Goal: Use online tool/utility: Use online tool/utility

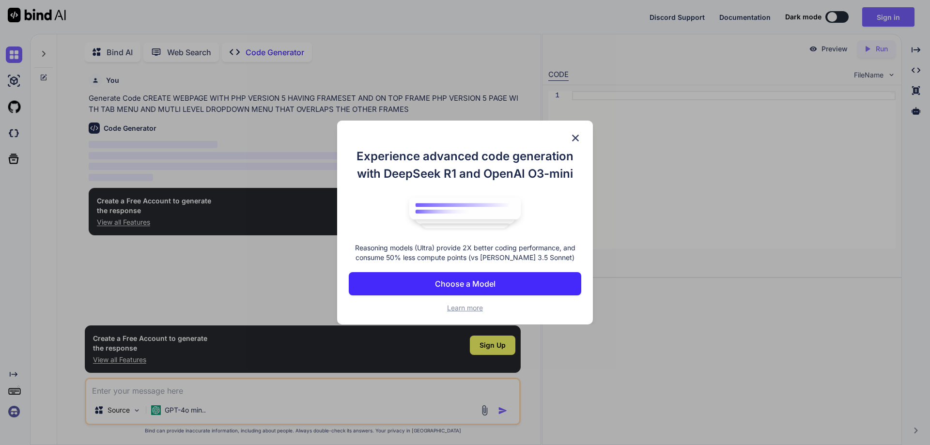
type textarea "x"
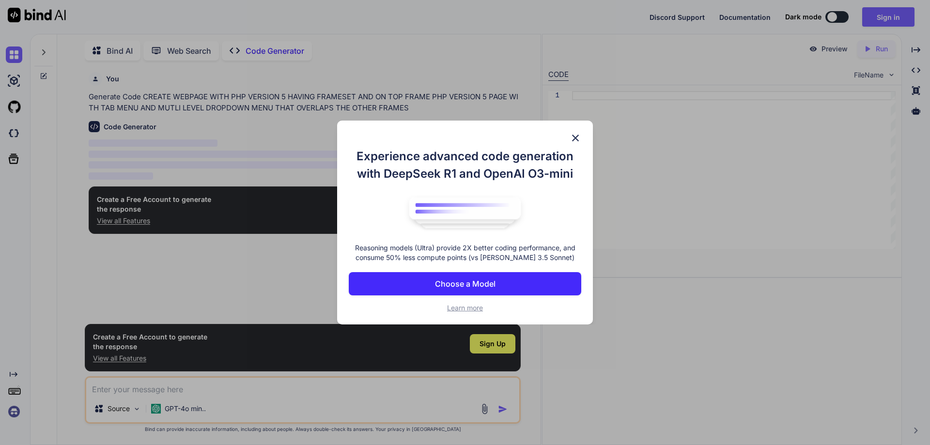
click at [575, 139] on img at bounding box center [576, 138] width 12 height 12
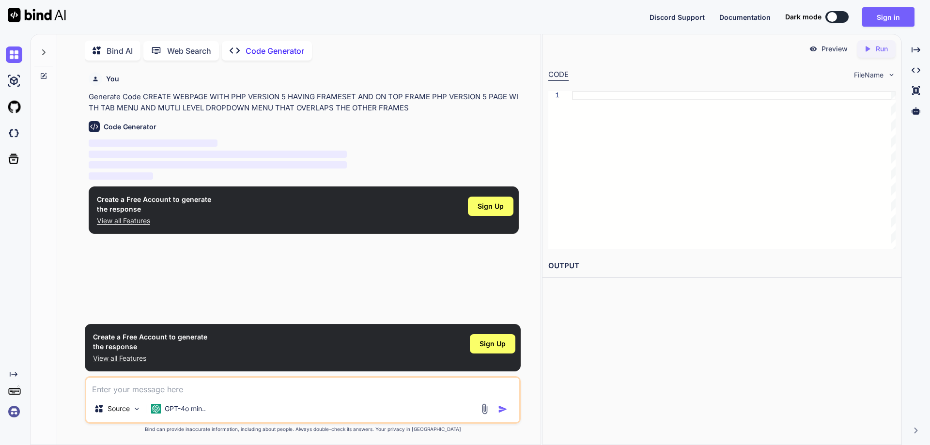
click at [140, 126] on h6 "Code Generator" at bounding box center [130, 127] width 53 height 10
click at [124, 148] on p "‌" at bounding box center [304, 143] width 430 height 11
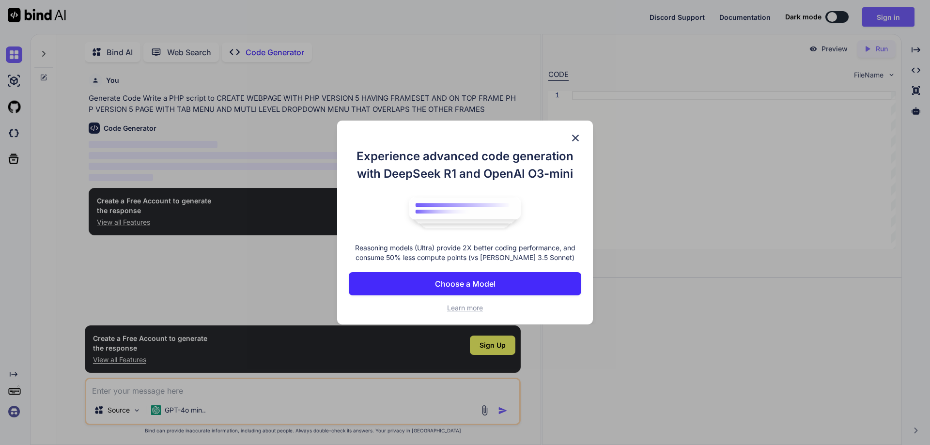
scroll to position [4, 0]
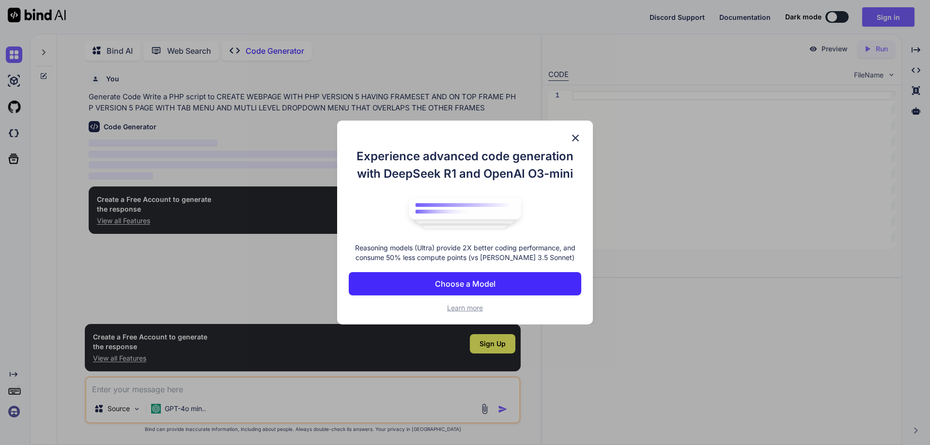
click at [469, 281] on p "Choose a Model" at bounding box center [465, 284] width 61 height 12
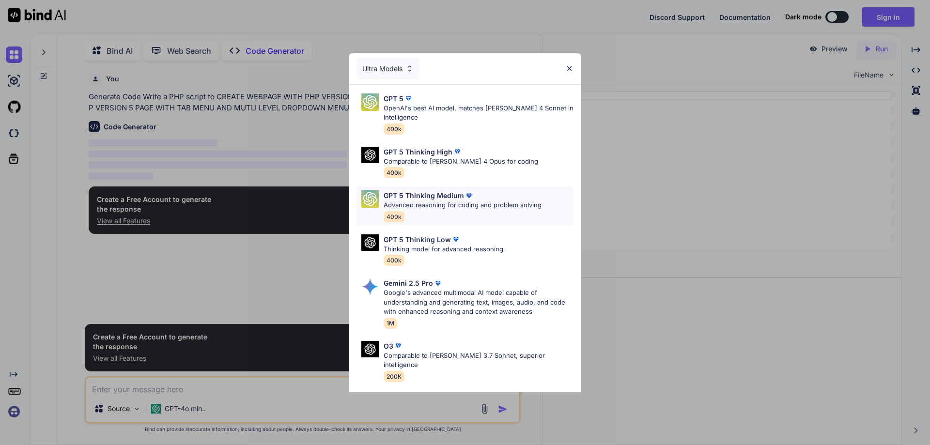
click at [432, 202] on p "Advanced reasoning for coding and problem solving" at bounding box center [463, 206] width 158 height 10
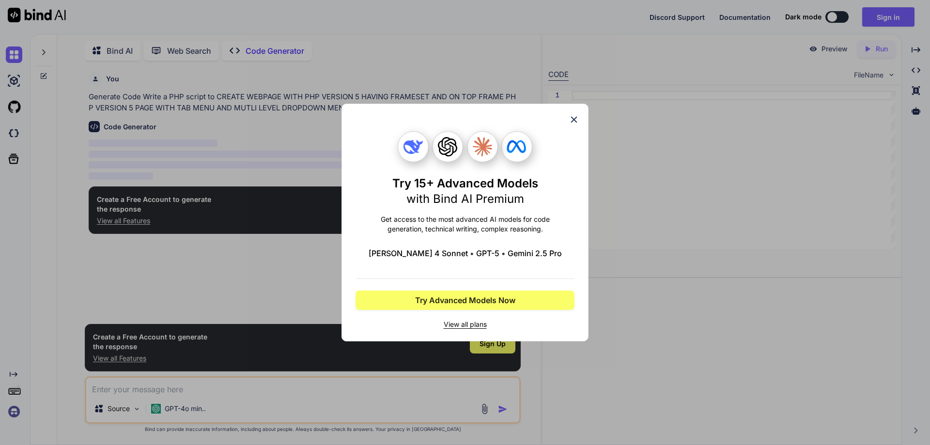
click at [575, 117] on icon at bounding box center [574, 119] width 11 height 11
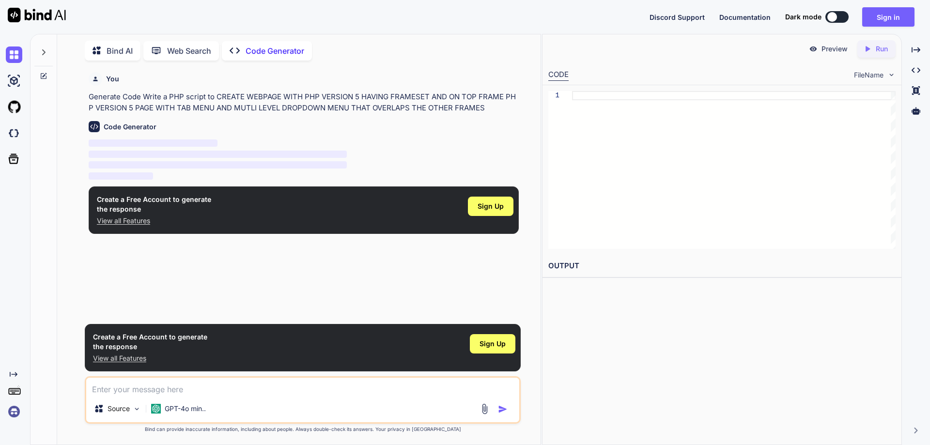
click at [367, 101] on p "Generate Code Write a PHP script to CREATE WEBPAGE WITH PHP VERSION 5 HAVING FR…" at bounding box center [304, 103] width 430 height 22
type textarea "x"
click at [177, 391] on textarea at bounding box center [302, 386] width 433 height 17
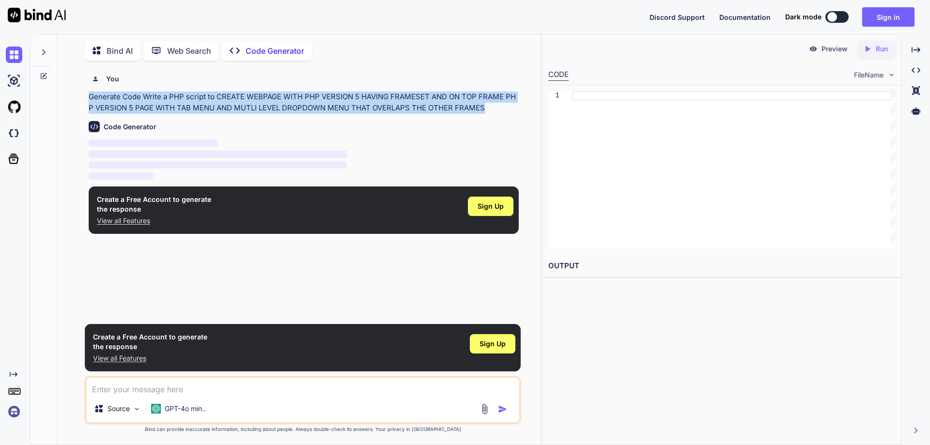
drag, startPoint x: 90, startPoint y: 95, endPoint x: 505, endPoint y: 112, distance: 415.4
click at [505, 112] on p "Generate Code Write a PHP script to CREATE WEBPAGE WITH PHP VERSION 5 HAVING FR…" at bounding box center [304, 103] width 430 height 22
copy p "Generate Code Write a PHP script to CREATE WEBPAGE WITH PHP VERSION 5 HAVING FR…"
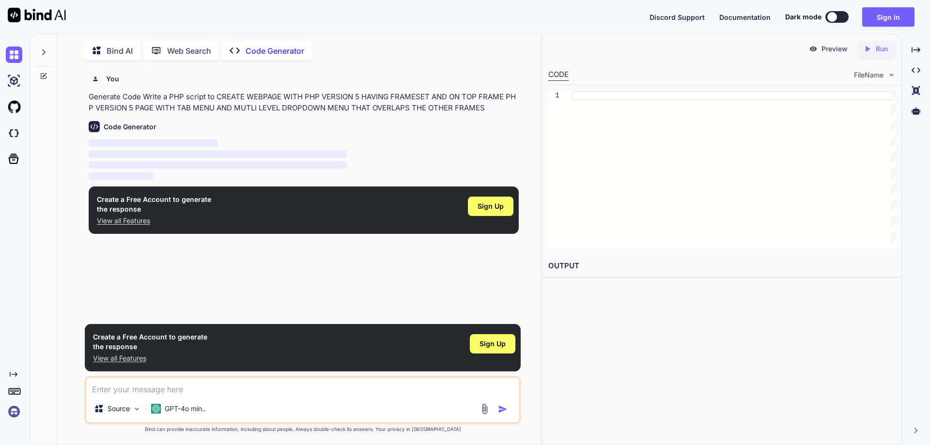
click at [168, 389] on textarea at bounding box center [302, 386] width 433 height 17
paste textarea "Generate Code Write a PHP script to CREATE WEBPAGE WITH PHP VERSION 5 HAVING FR…"
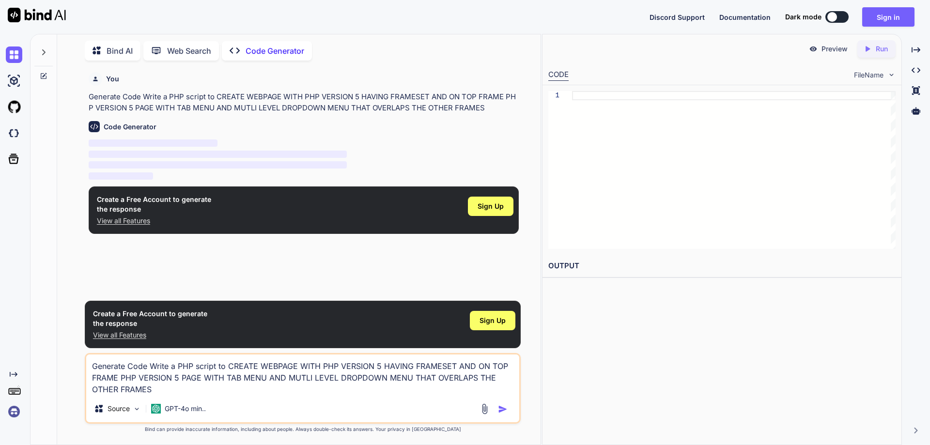
type textarea "Generate Code Write a PHP script to CREATE WEBPAGE WITH PHP VERSION 5 HAVING FR…"
type textarea "x"
type textarea "Generate Code Write a PHP script to CREATE WEBPAGE WITH PHP VERSION 5 HAVING FR…"
click at [504, 407] on img "button" at bounding box center [503, 409] width 10 height 10
click at [500, 409] on img "button" at bounding box center [503, 409] width 10 height 10
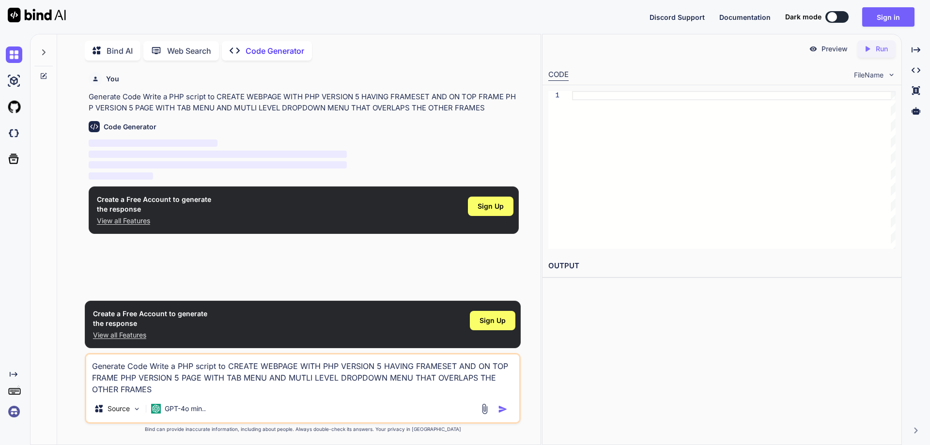
click at [173, 383] on textarea "Generate Code Write a PHP script to CREATE WEBPAGE WITH PHP VERSION 5 HAVING FR…" at bounding box center [302, 375] width 433 height 41
click at [587, 144] on div at bounding box center [734, 170] width 324 height 158
click at [266, 46] on p "Code Generator" at bounding box center [275, 51] width 59 height 12
click at [254, 46] on p "Code Generator" at bounding box center [275, 51] width 59 height 12
click at [42, 14] on img at bounding box center [37, 15] width 58 height 15
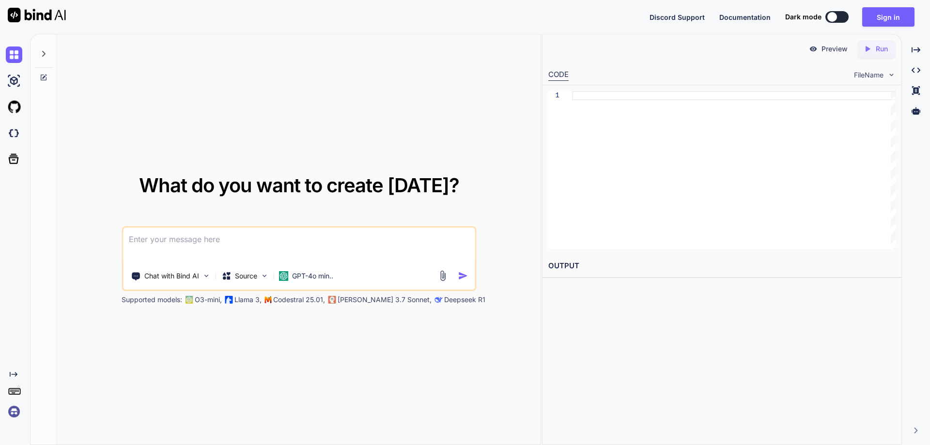
click at [190, 241] on textarea at bounding box center [299, 246] width 352 height 36
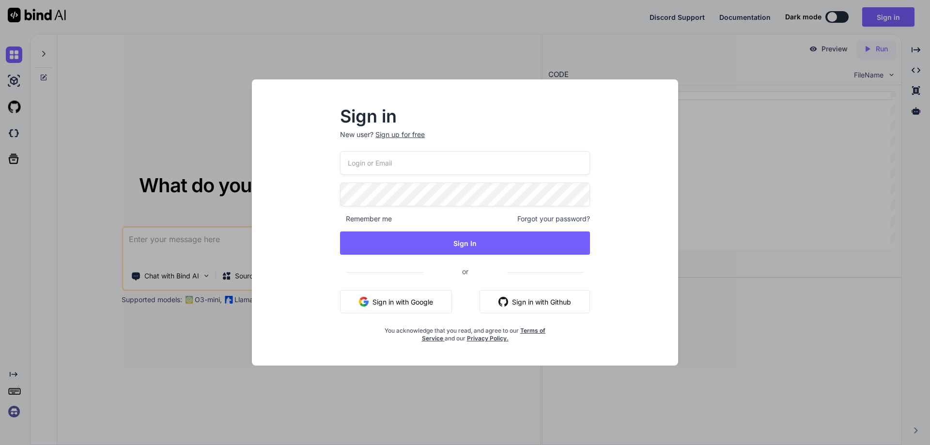
click at [782, 318] on div "Sign in New user? Sign up for free Remember me Forgot your password? Sign In or…" at bounding box center [465, 222] width 930 height 445
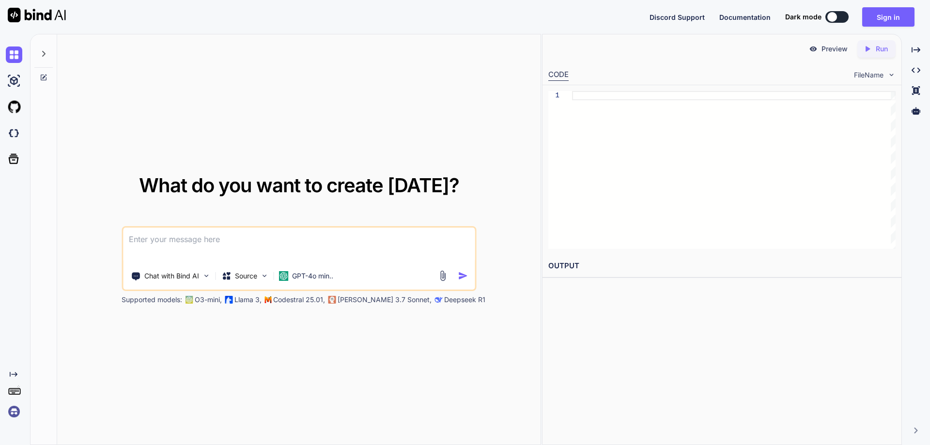
click at [236, 243] on textarea at bounding box center [299, 246] width 352 height 36
paste textarea
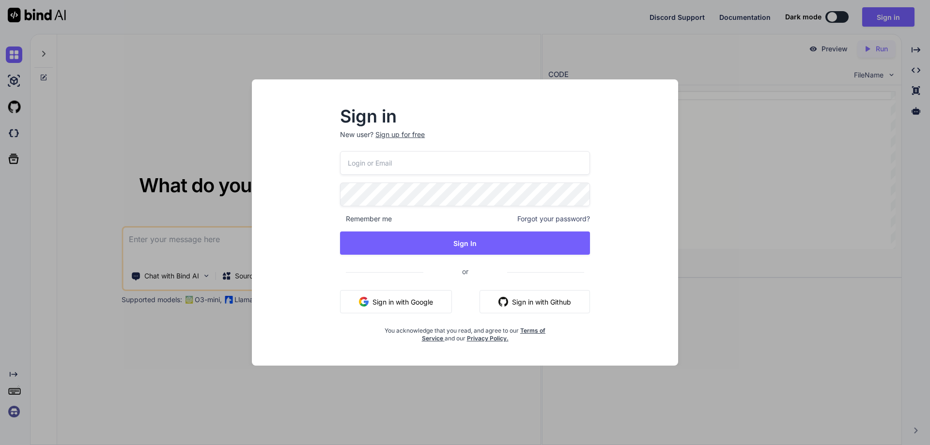
click at [774, 201] on div "Sign in New user? Sign up for free Remember me Forgot your password? Sign In or…" at bounding box center [465, 222] width 930 height 445
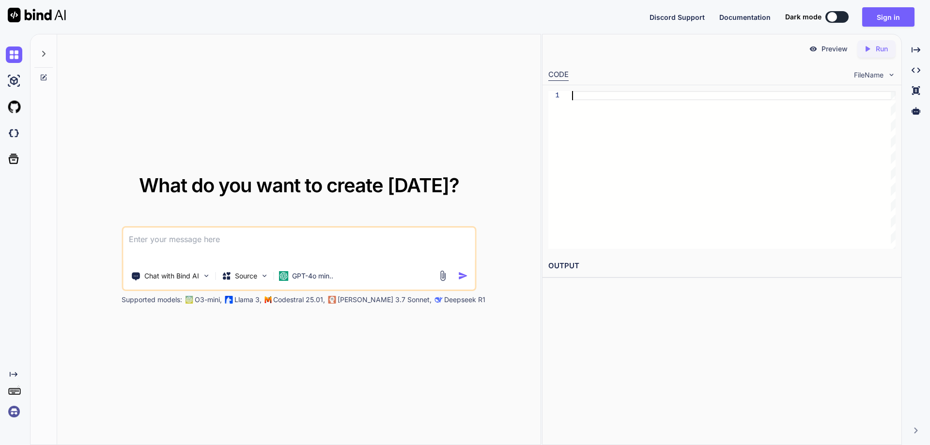
click at [774, 201] on div at bounding box center [734, 170] width 324 height 158
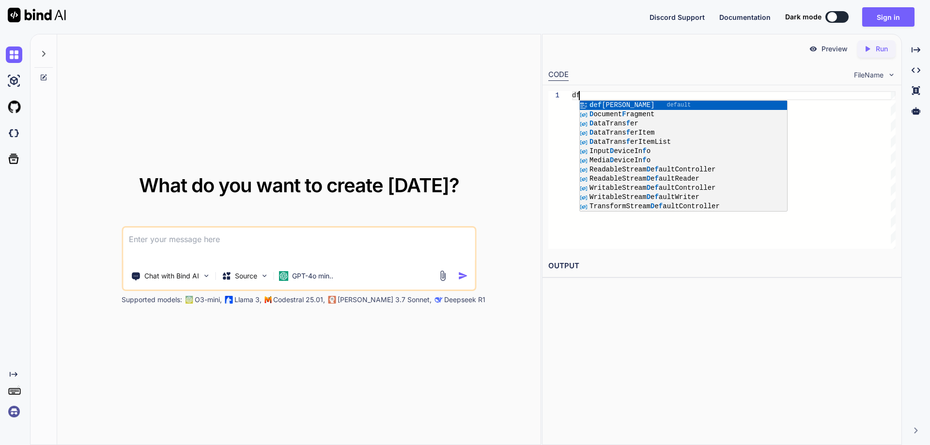
type textarea "df"
click at [186, 246] on textarea at bounding box center [299, 246] width 352 height 36
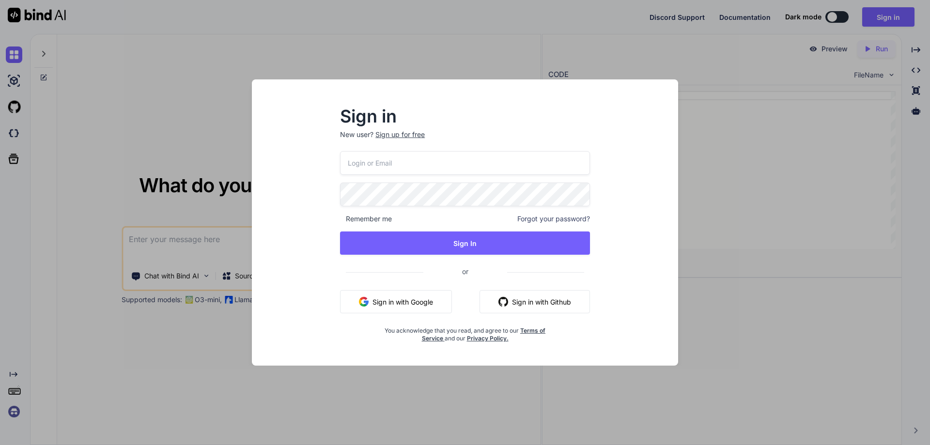
click at [737, 210] on div "Sign in New user? Sign up for free Remember me Forgot your password? Sign In or…" at bounding box center [465, 222] width 930 height 445
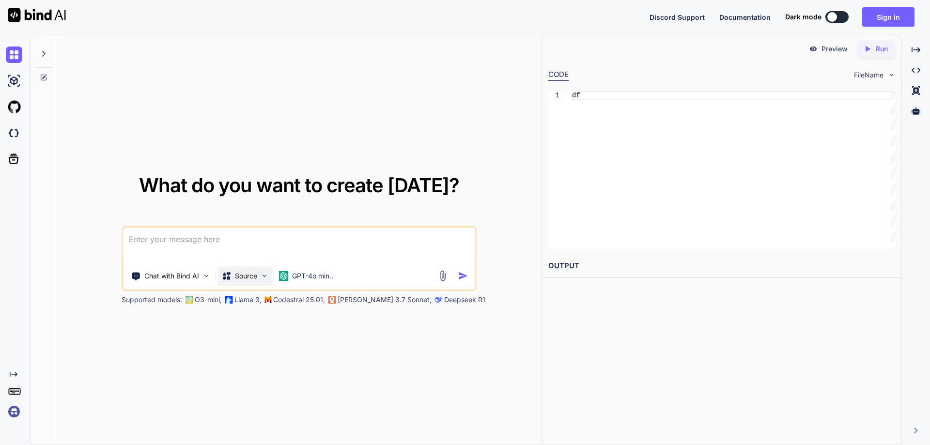
click at [268, 278] on img at bounding box center [264, 276] width 8 height 8
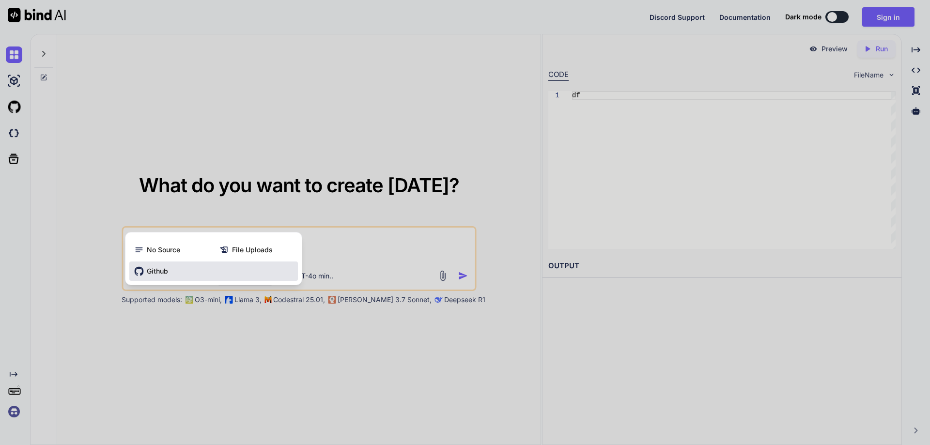
click at [168, 269] on span "Github" at bounding box center [157, 271] width 21 height 10
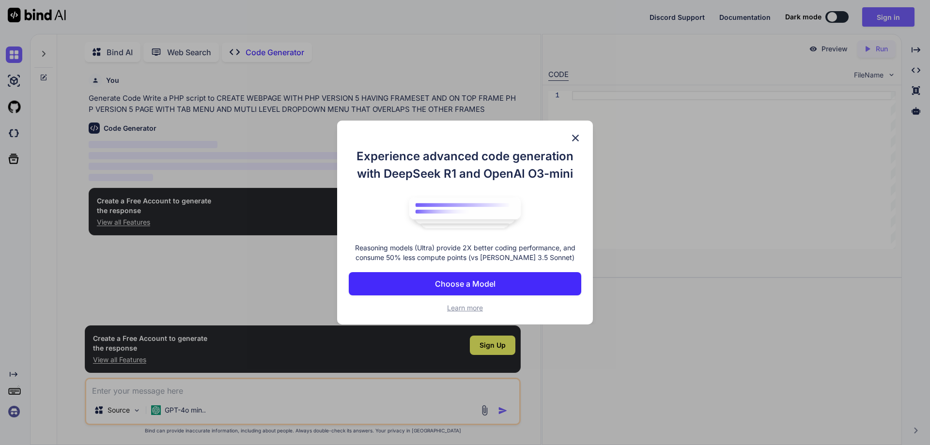
scroll to position [4, 0]
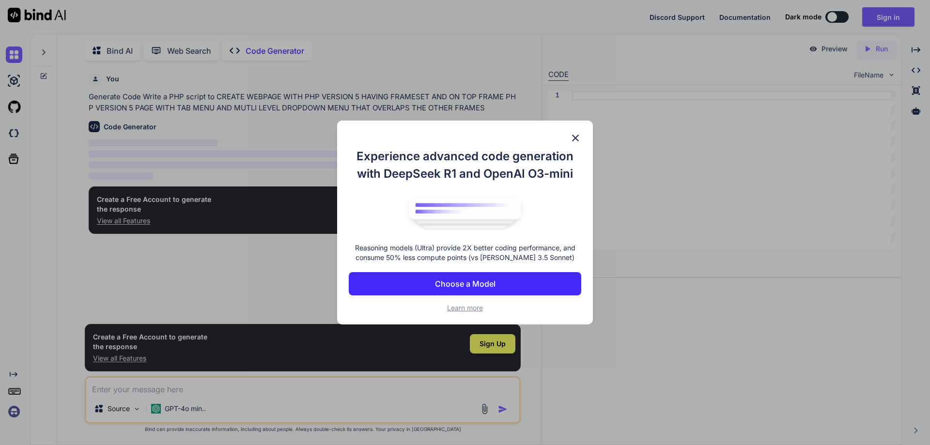
click at [466, 283] on p "Choose a Model" at bounding box center [465, 284] width 61 height 12
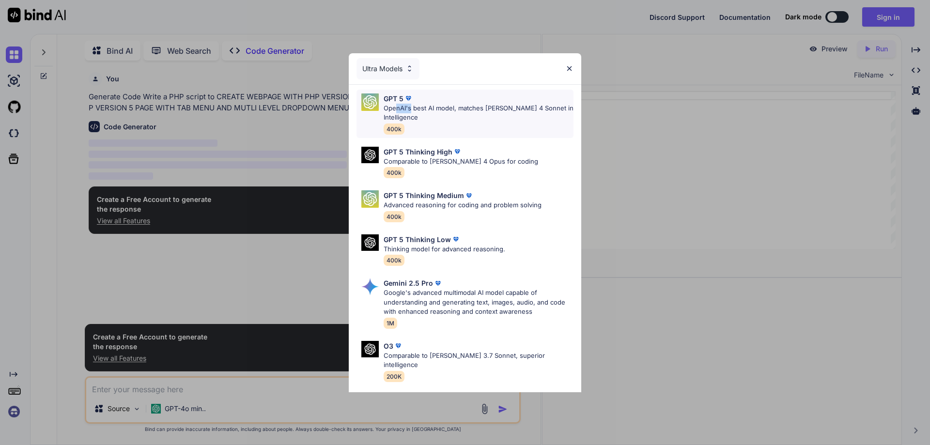
drag, startPoint x: 396, startPoint y: 105, endPoint x: 411, endPoint y: 110, distance: 16.4
click at [411, 110] on p "OpenAI's best AI model, matches [PERSON_NAME] 4 Sonnet in Intelligence" at bounding box center [479, 113] width 190 height 19
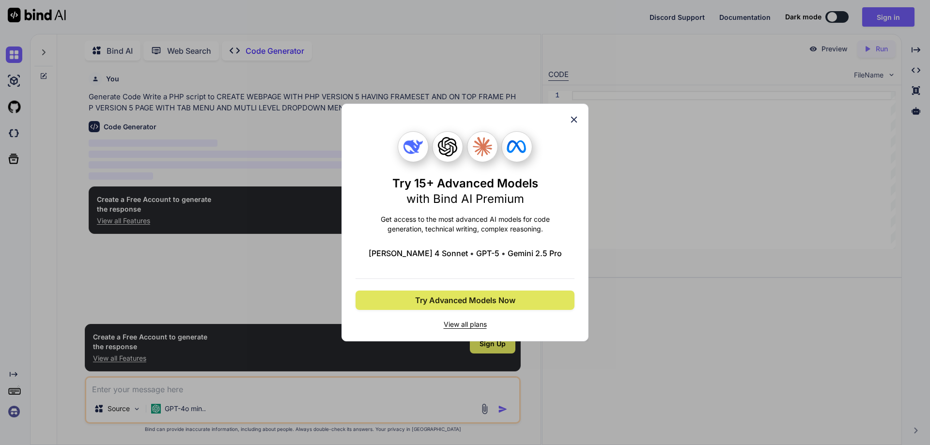
click at [504, 300] on span "Try Advanced Models Now" at bounding box center [465, 300] width 100 height 12
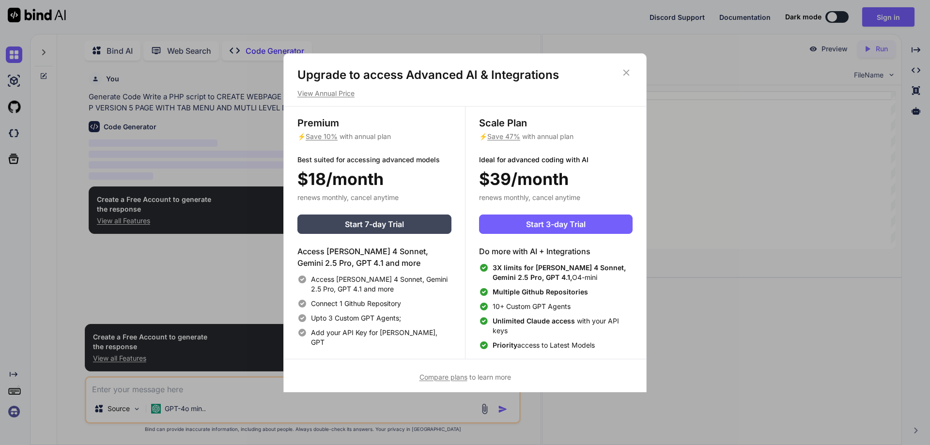
click at [631, 70] on icon at bounding box center [626, 72] width 11 height 11
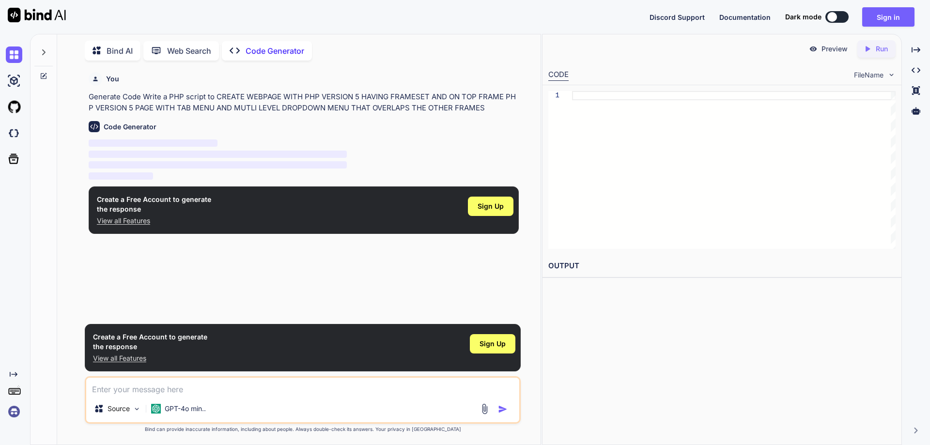
type textarea "x"
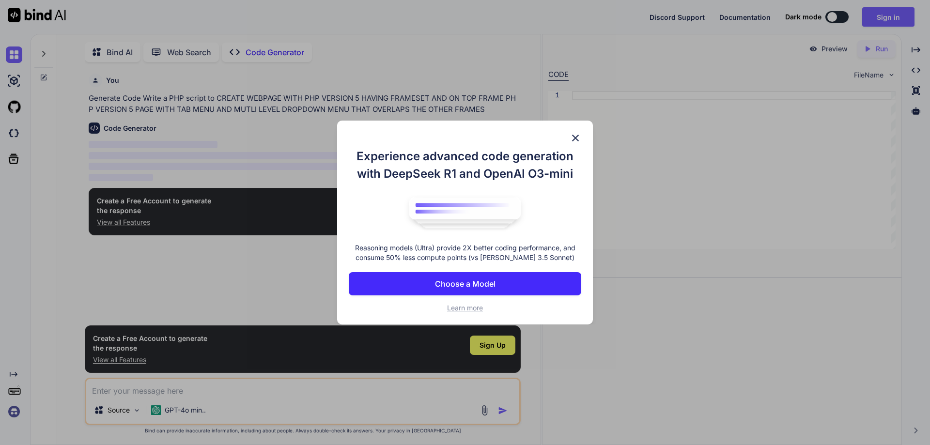
scroll to position [4, 0]
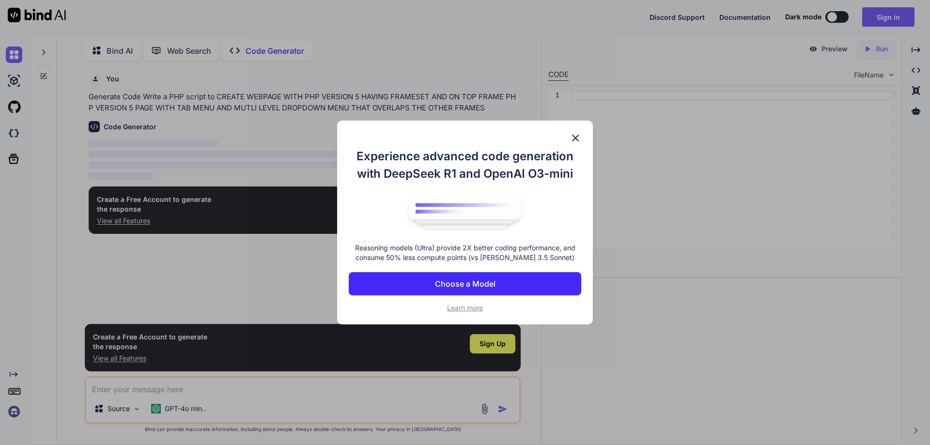
type textarea "x"
click at [449, 281] on p "Choose a Model" at bounding box center [465, 284] width 61 height 12
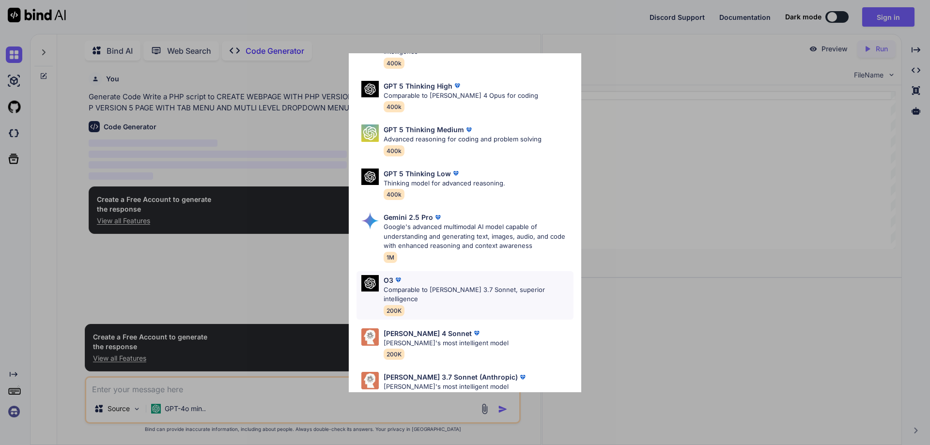
scroll to position [78, 0]
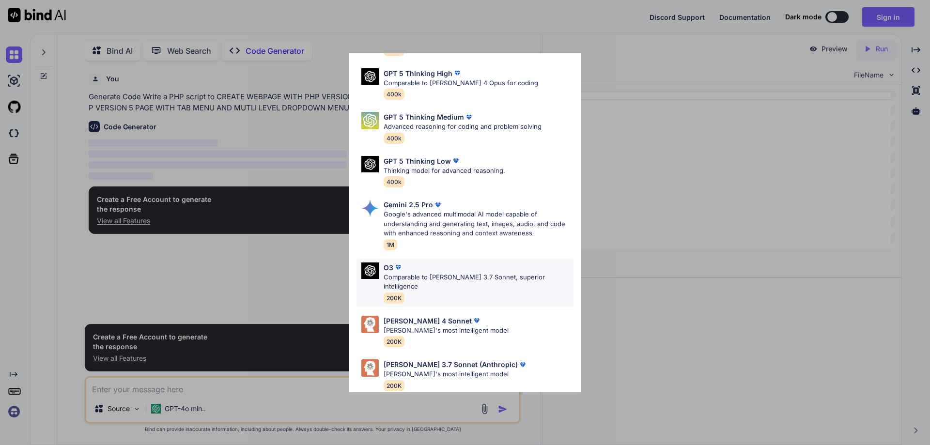
click at [432, 278] on p "Comparable to [PERSON_NAME] 3.7 Sonnet, superior intelligence" at bounding box center [479, 282] width 190 height 19
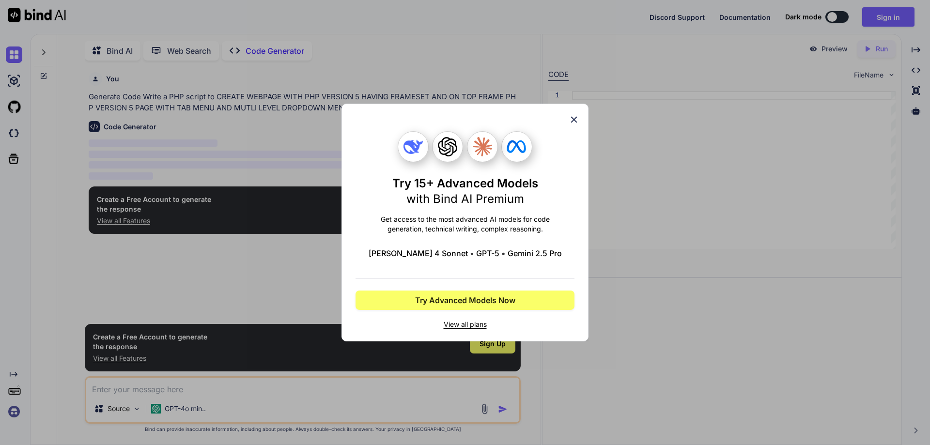
click at [573, 116] on icon at bounding box center [574, 119] width 11 height 11
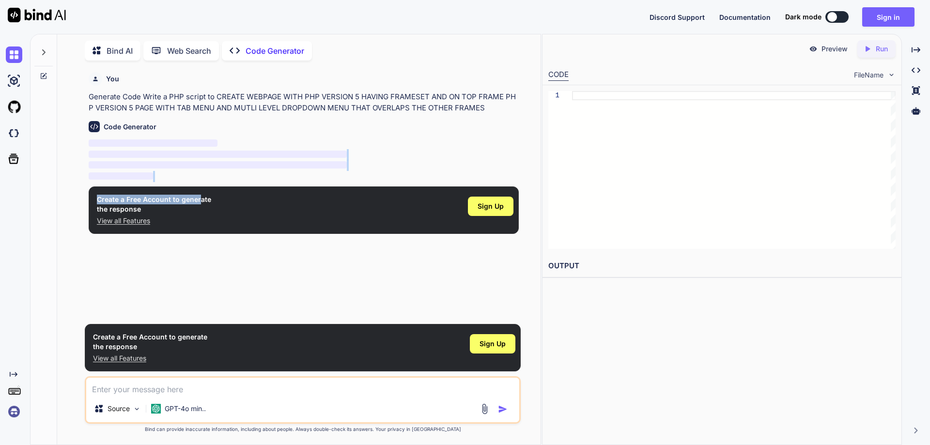
drag, startPoint x: 200, startPoint y: 199, endPoint x: 206, endPoint y: 157, distance: 42.6
click at [206, 157] on div "You Generate Code Write a PHP script to CREATE WEBPAGE WITH PHP VERSION 5 HAVIN…" at bounding box center [304, 193] width 434 height 251
click at [185, 147] on span "‌" at bounding box center [153, 143] width 129 height 9
click at [140, 386] on textarea at bounding box center [302, 386] width 433 height 17
paste textarea "Generate Code Write a PHP script to CREATE WEBPAGE WITH PHP VERSION 5 HAVING FR…"
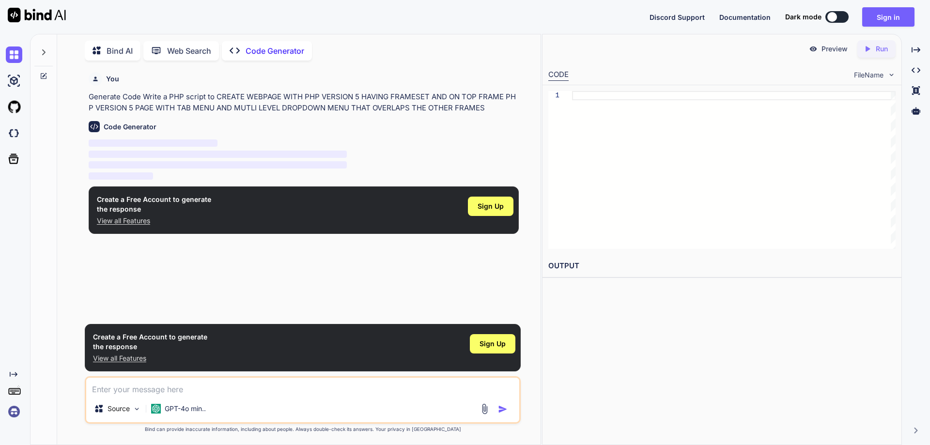
type textarea "Generate Code Write a PHP script to CREATE WEBPAGE WITH PHP VERSION 5 HAVING FR…"
type textarea "x"
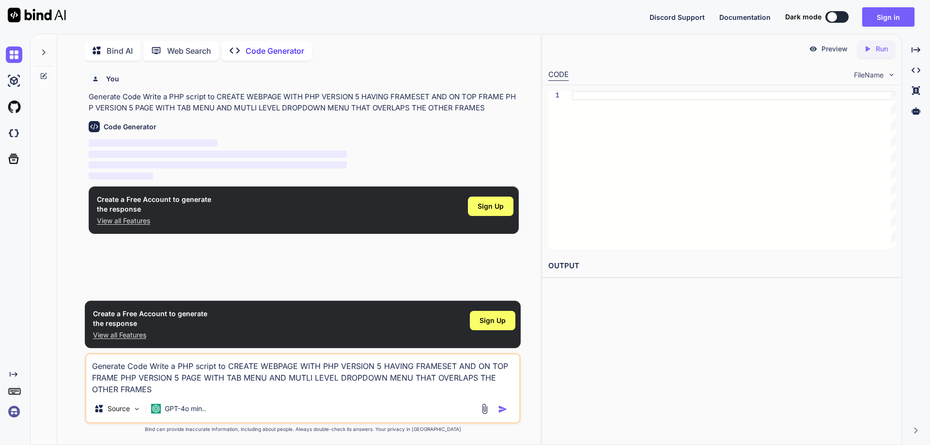
type textarea "Generate Code Write a PHP script to CREATE WEBPAGE WITH PHP VERSION 5 HAVING FR…"
click at [503, 408] on img "button" at bounding box center [503, 409] width 10 height 10
click at [504, 409] on img "button" at bounding box center [503, 409] width 10 height 10
click at [130, 409] on p "Source" at bounding box center [119, 409] width 22 height 10
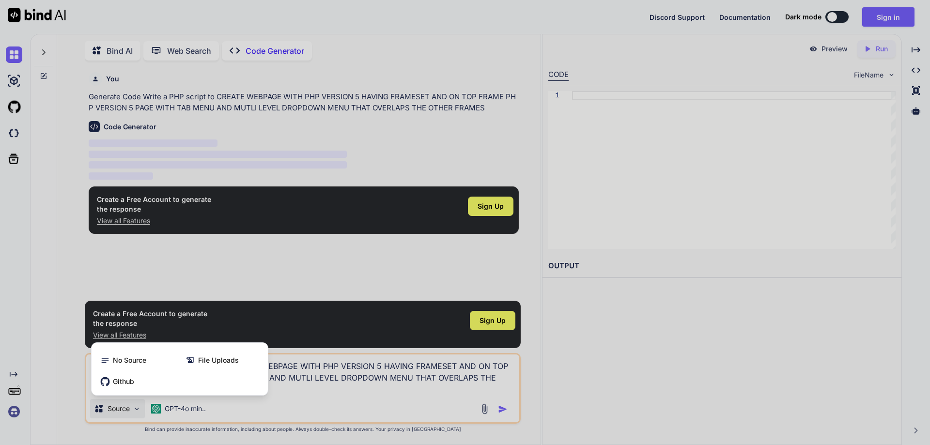
click at [131, 409] on div at bounding box center [465, 222] width 930 height 445
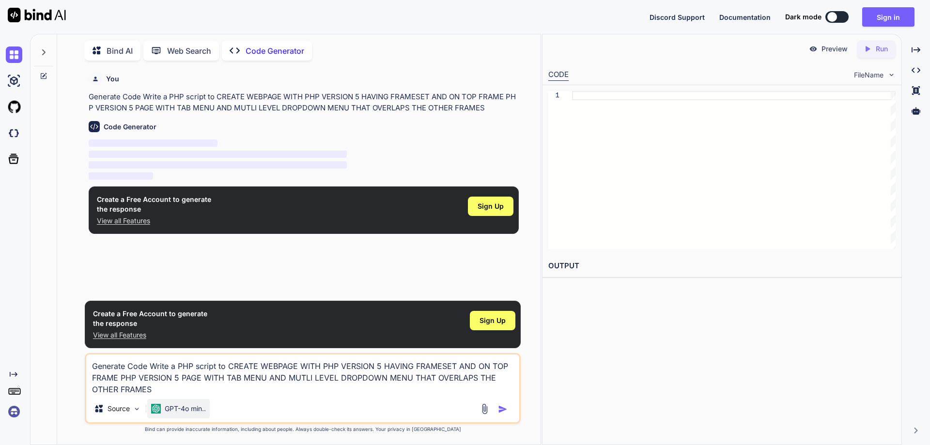
click at [202, 411] on p "GPT-4o min.." at bounding box center [185, 409] width 41 height 10
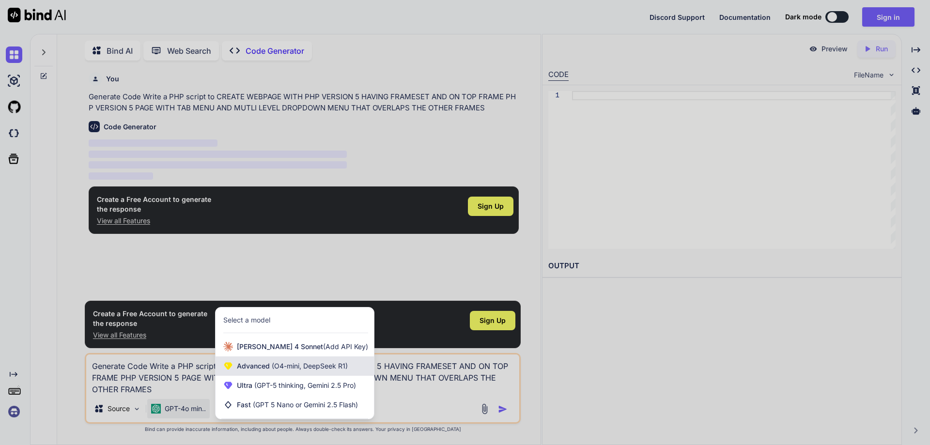
click at [270, 366] on span "(O4-mini, DeepSeek R1)" at bounding box center [309, 366] width 78 height 8
type textarea "x"
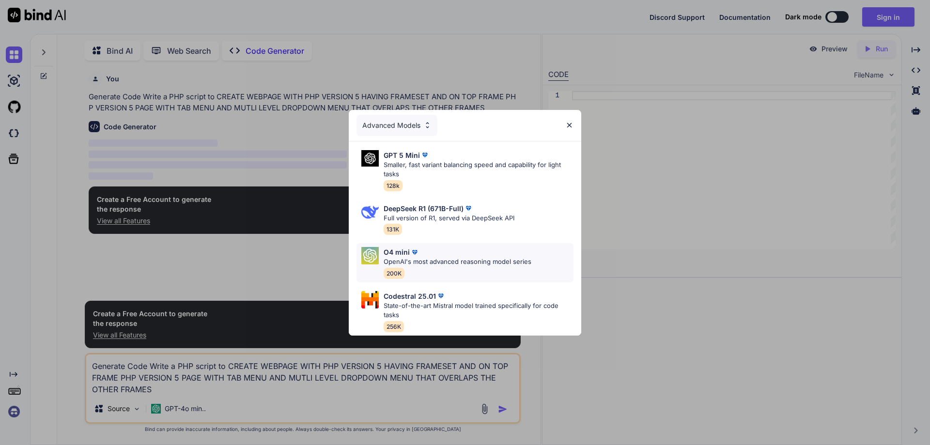
click at [487, 257] on p "OpenAI's most advanced reasoning model series" at bounding box center [458, 262] width 148 height 10
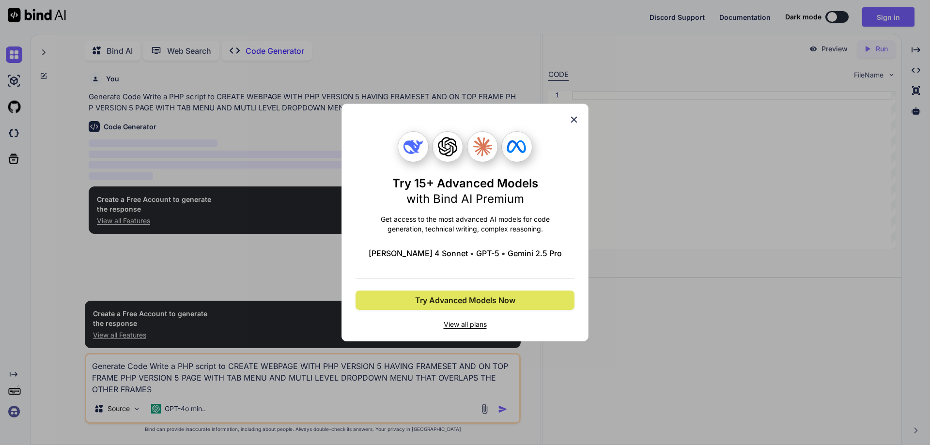
click at [465, 295] on span "Try Advanced Models Now" at bounding box center [465, 300] width 100 height 12
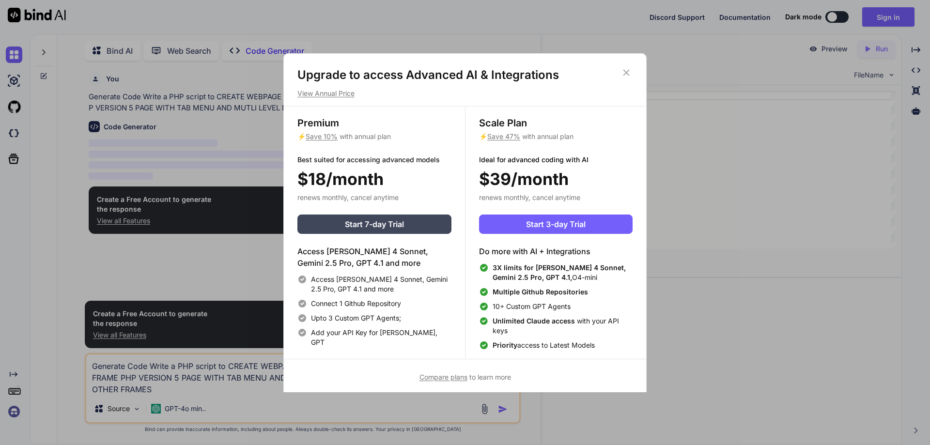
click at [628, 68] on icon at bounding box center [626, 72] width 11 height 11
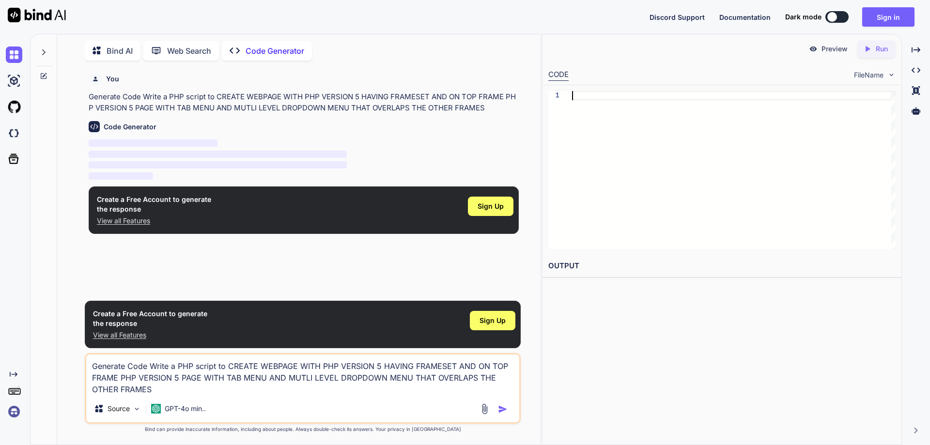
click at [653, 209] on div at bounding box center [734, 170] width 324 height 158
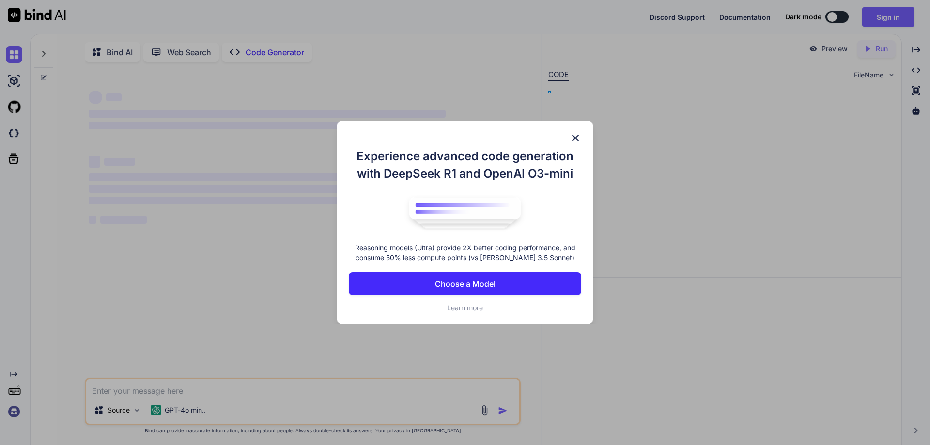
type textarea "x"
